Goal: Check status: Check status

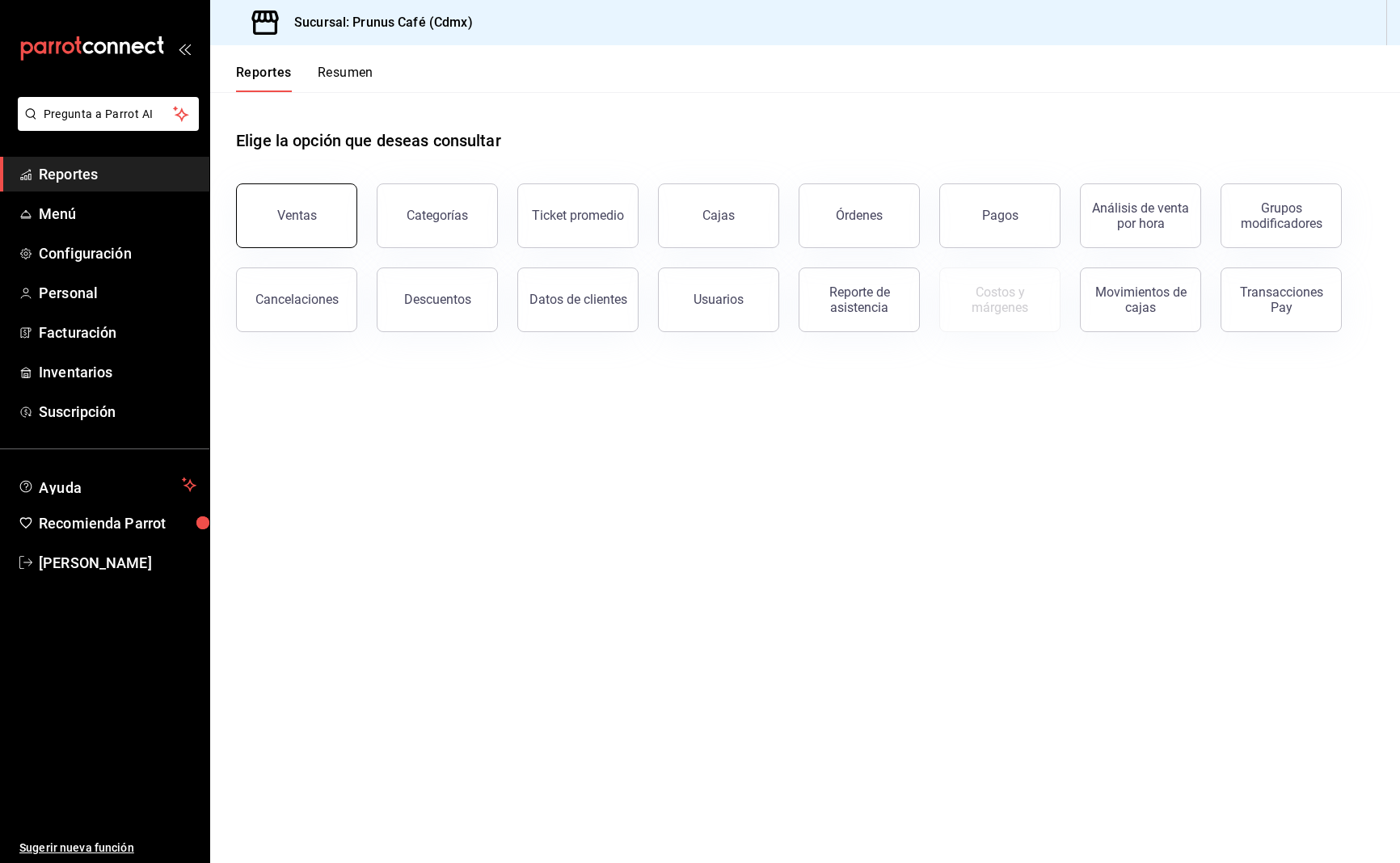
click at [318, 213] on button "Ventas" at bounding box center [297, 215] width 122 height 64
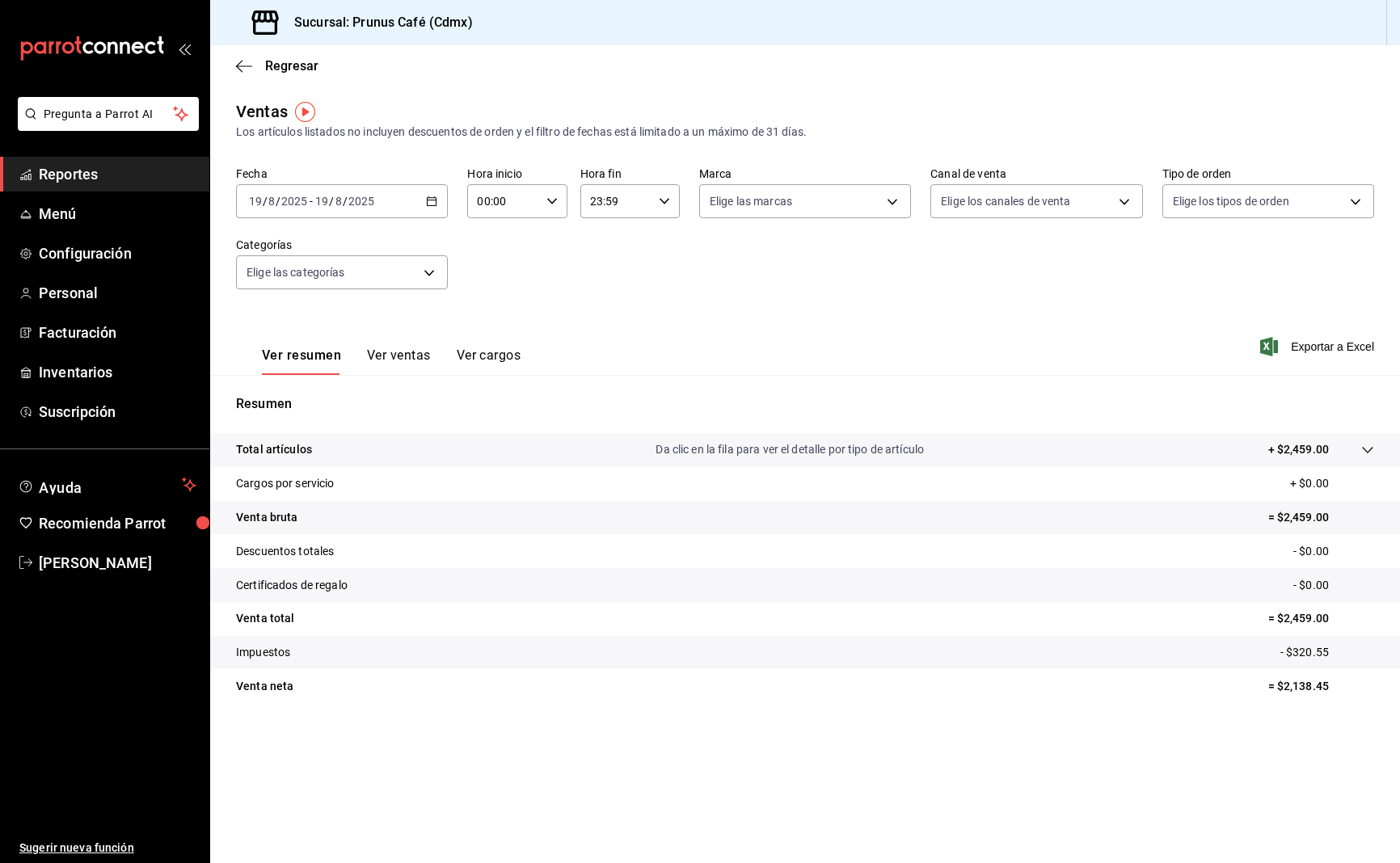
drag, startPoint x: 239, startPoint y: 68, endPoint x: 378, endPoint y: 106, distance: 144.1
click at [378, 106] on main "Regresar Ventas Los artículos listados no incluyen descuentos de orden y el fil…" at bounding box center [804, 454] width 1189 height 817
click at [424, 202] on div "2025-08-19 19 / 8 / 2025 - 2025-08-19 19 / 8 / 2025" at bounding box center [341, 201] width 212 height 34
click at [303, 361] on span "Mes actual" at bounding box center [312, 359] width 125 height 17
click at [243, 62] on icon "button" at bounding box center [244, 66] width 16 height 14
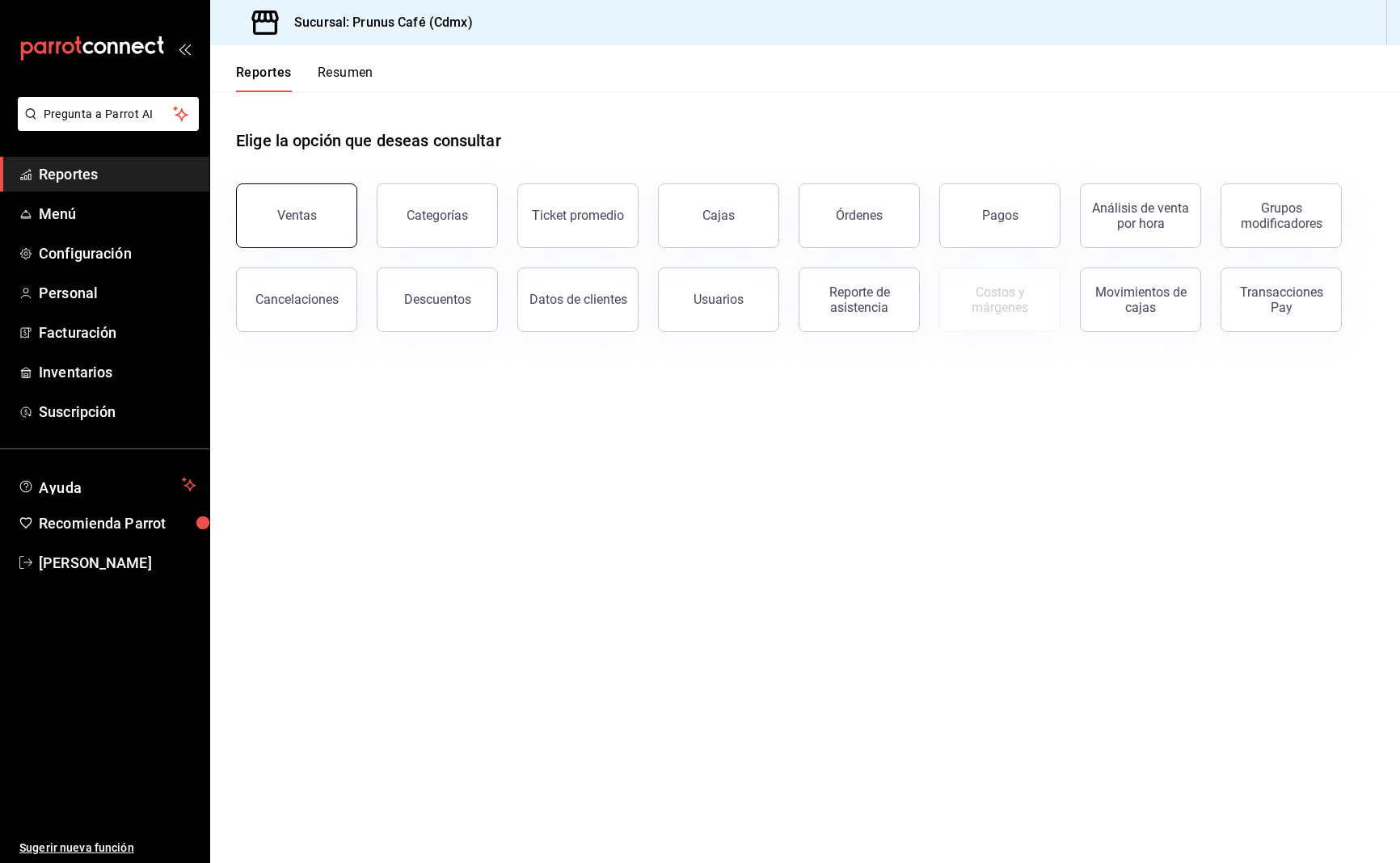
click at [328, 239] on button "Ventas" at bounding box center [297, 215] width 122 height 64
